Goal: Information Seeking & Learning: Understand process/instructions

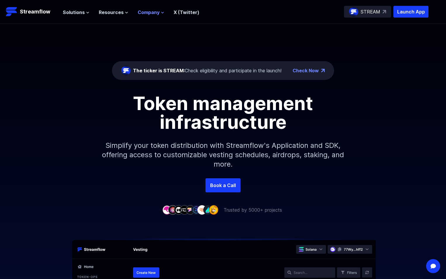
click at [161, 12] on icon at bounding box center [163, 13] width 4 height 4
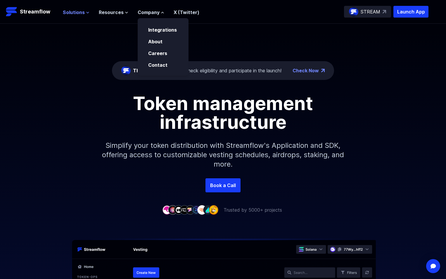
click at [85, 12] on button "Solutions" at bounding box center [76, 12] width 27 height 7
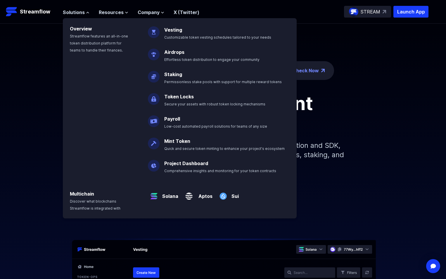
click at [167, 29] on link "Vesting" at bounding box center [173, 30] width 18 height 6
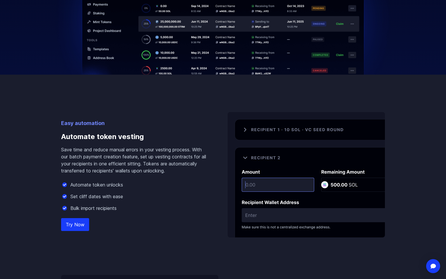
scroll to position [351, 0]
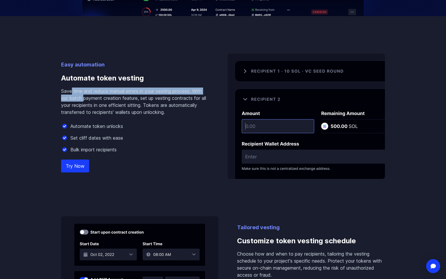
drag, startPoint x: 75, startPoint y: 92, endPoint x: 83, endPoint y: 98, distance: 10.3
click at [83, 99] on p "Save time and reduce manual errors in your vesting process. With our batch paym…" at bounding box center [135, 101] width 148 height 28
click at [82, 97] on p "Save time and reduce manual errors in your vesting process. With our batch paym…" at bounding box center [135, 101] width 148 height 28
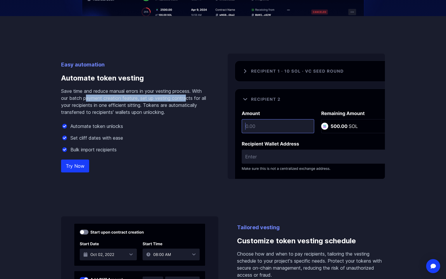
drag, startPoint x: 110, startPoint y: 99, endPoint x: 188, endPoint y: 100, distance: 78.1
click at [188, 100] on p "Save time and reduce manual errors in your vesting process. With our batch paym…" at bounding box center [135, 101] width 148 height 28
click at [78, 166] on link "Try Now" at bounding box center [75, 165] width 28 height 13
click at [286, 129] on img at bounding box center [306, 116] width 157 height 125
click at [278, 123] on img at bounding box center [306, 116] width 157 height 125
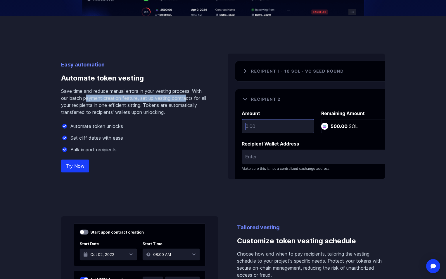
click at [249, 73] on img at bounding box center [306, 116] width 157 height 125
click at [83, 163] on link "Try Now" at bounding box center [75, 165] width 28 height 13
